Goal: Information Seeking & Learning: Learn about a topic

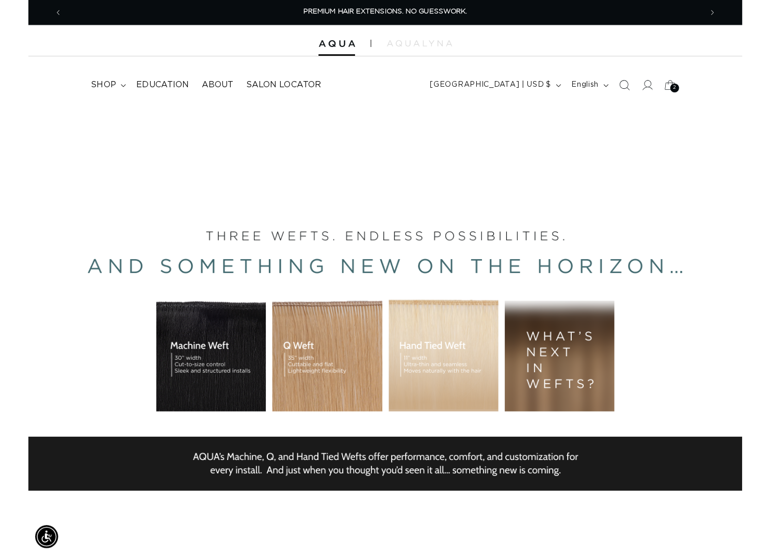
scroll to position [0, 1391]
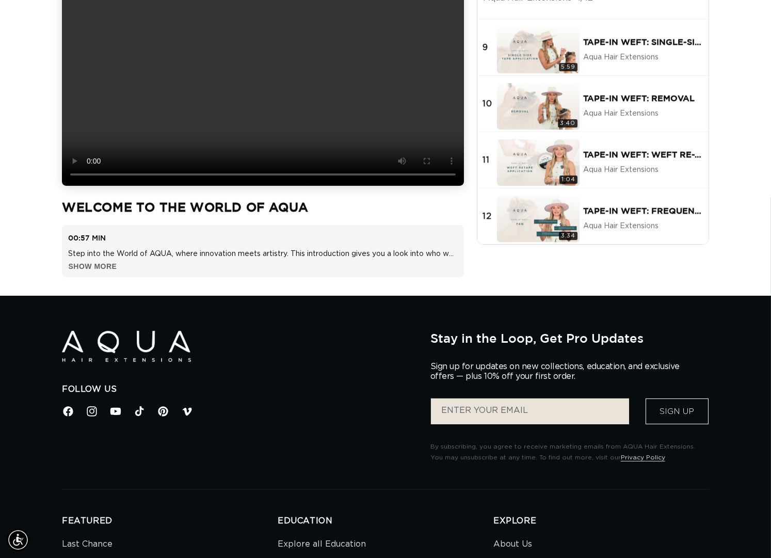
scroll to position [456, 0]
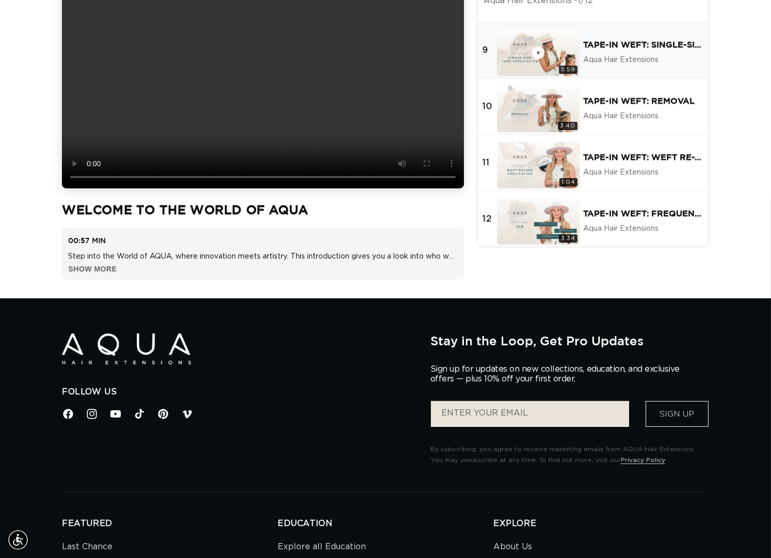
click at [630, 50] on h4 "Tape-In Weft: Single-Sided Tape Application" at bounding box center [643, 44] width 120 height 11
click at [635, 105] on div "Tape-In Weft: Removal Aqua Hair Extensions" at bounding box center [643, 106] width 120 height 44
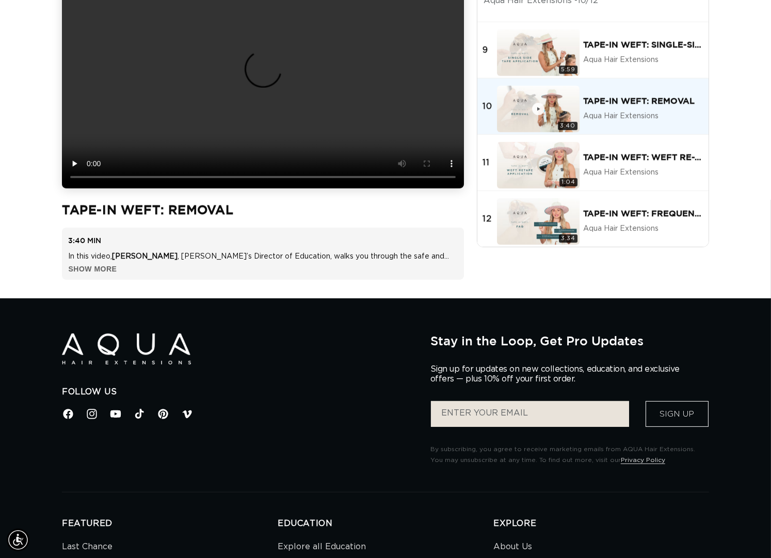
scroll to position [0, 0]
click at [626, 164] on div "Tape-In Weft: Weft Re-Tape Aqua Hair Extensions" at bounding box center [643, 162] width 120 height 44
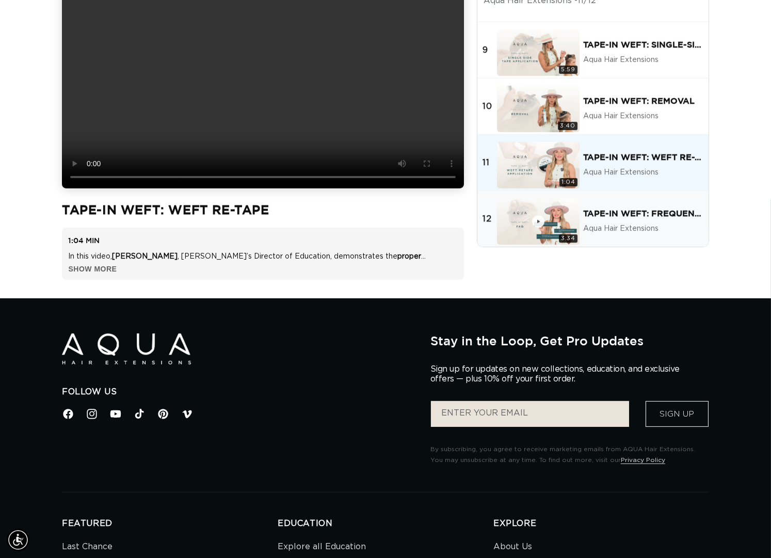
click at [624, 211] on div "Tape-In Weft: Frequently Asked Questions Aqua Hair Extensions" at bounding box center [643, 218] width 120 height 44
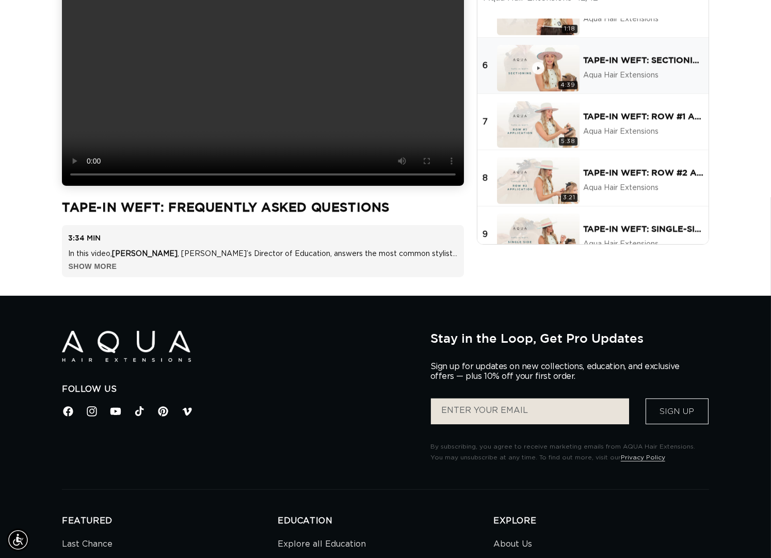
scroll to position [0, 1391]
click at [613, 80] on p "Aqua Hair Extensions" at bounding box center [643, 75] width 120 height 9
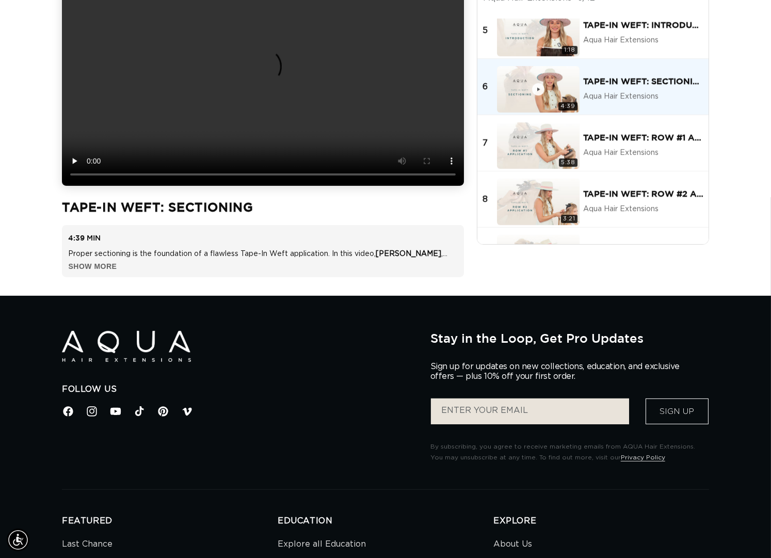
scroll to position [180, 0]
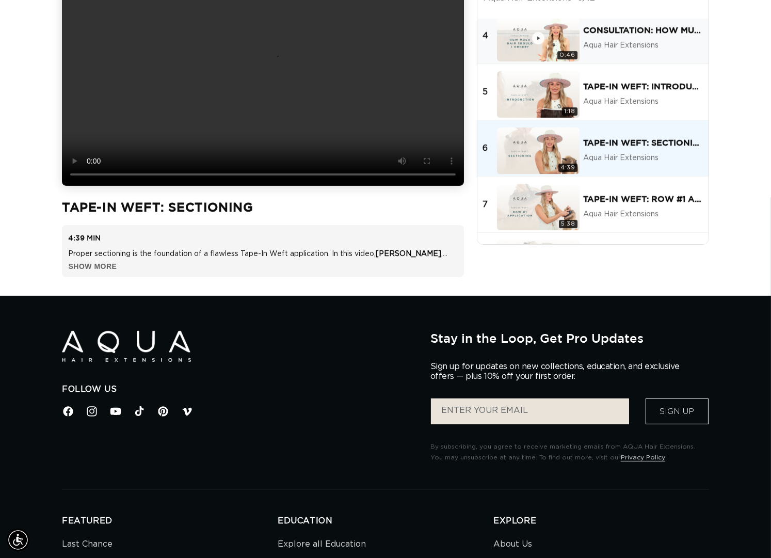
click at [615, 57] on div "Consultation: How Much Hair Should I Order? Aqua Hair Extensions" at bounding box center [643, 35] width 120 height 44
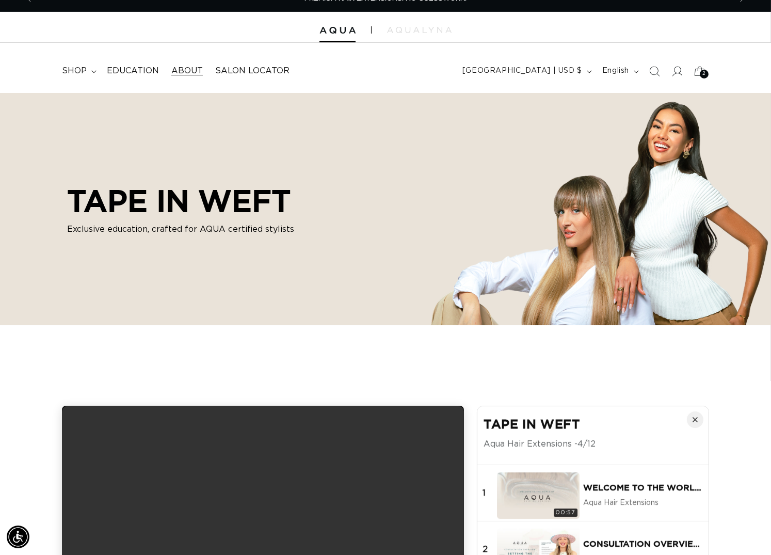
scroll to position [0, 696]
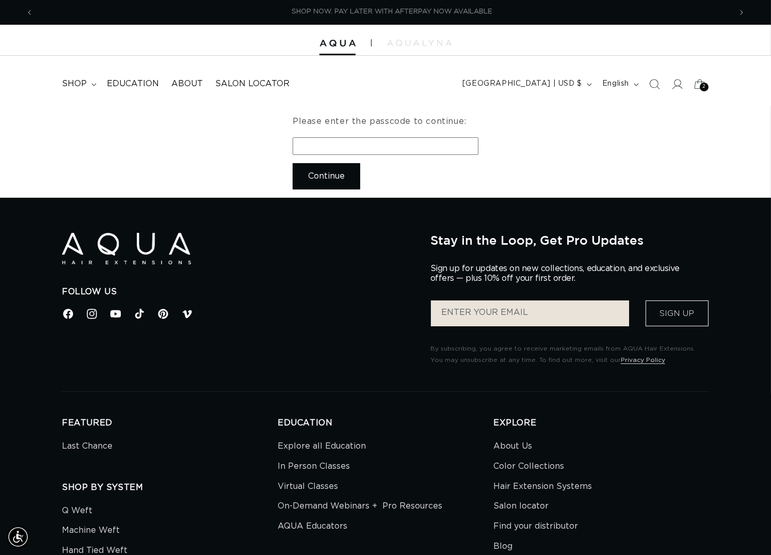
scroll to position [0, 1391]
paste input "tapeinweft@"
type input "tapeinweft@"
click at [337, 183] on span "Continue" at bounding box center [326, 176] width 37 height 26
